Goal: Navigation & Orientation: Understand site structure

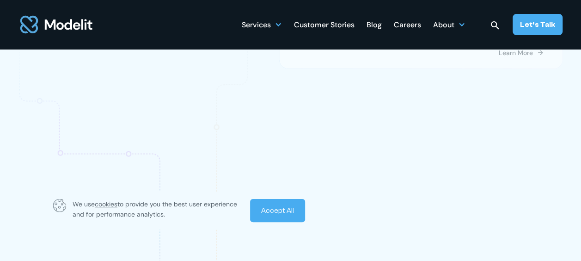
scroll to position [971, 0]
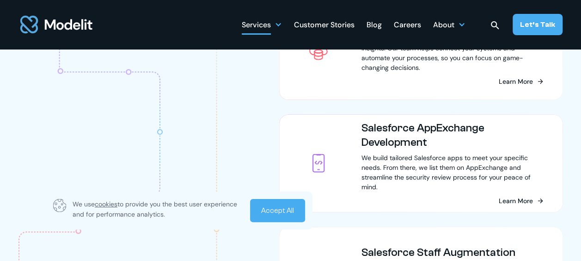
click at [270, 27] on div "Services" at bounding box center [256, 26] width 29 height 18
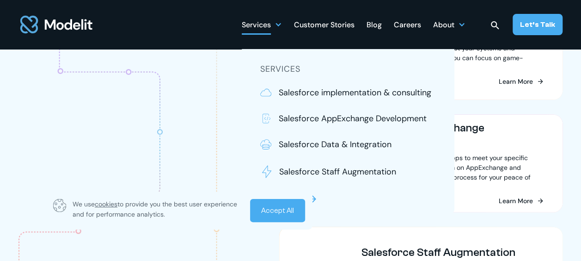
click at [318, 198] on img at bounding box center [312, 198] width 11 height 11
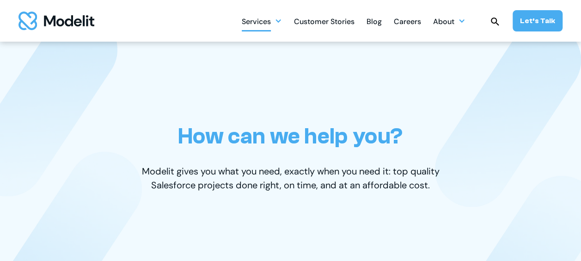
click at [282, 23] on div at bounding box center [278, 20] width 7 height 7
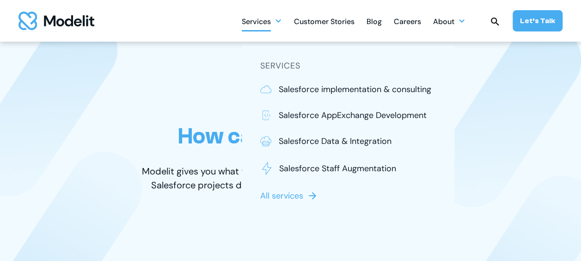
click at [349, 25] on div "Customer Stories" at bounding box center [324, 22] width 61 height 18
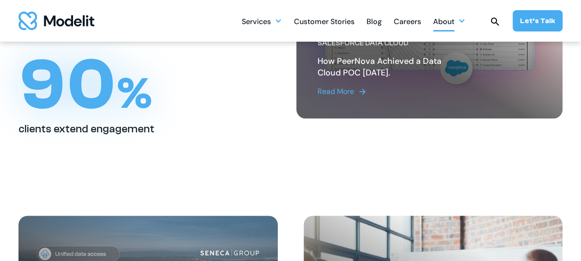
click at [452, 18] on div "About" at bounding box center [443, 22] width 21 height 18
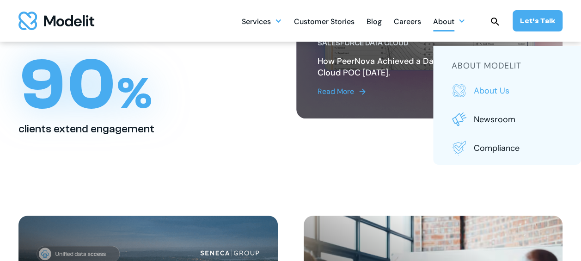
click at [478, 92] on p "About us" at bounding box center [518, 91] width 89 height 12
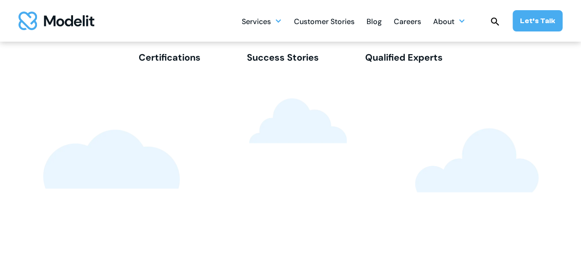
scroll to position [709, 0]
